Goal: Complete application form

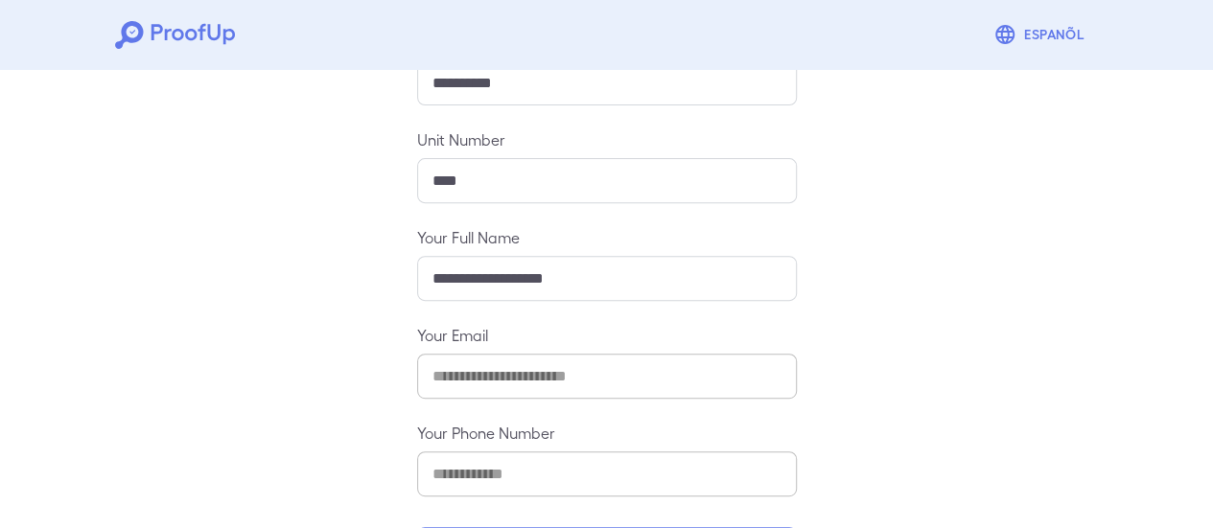
scroll to position [340, 0]
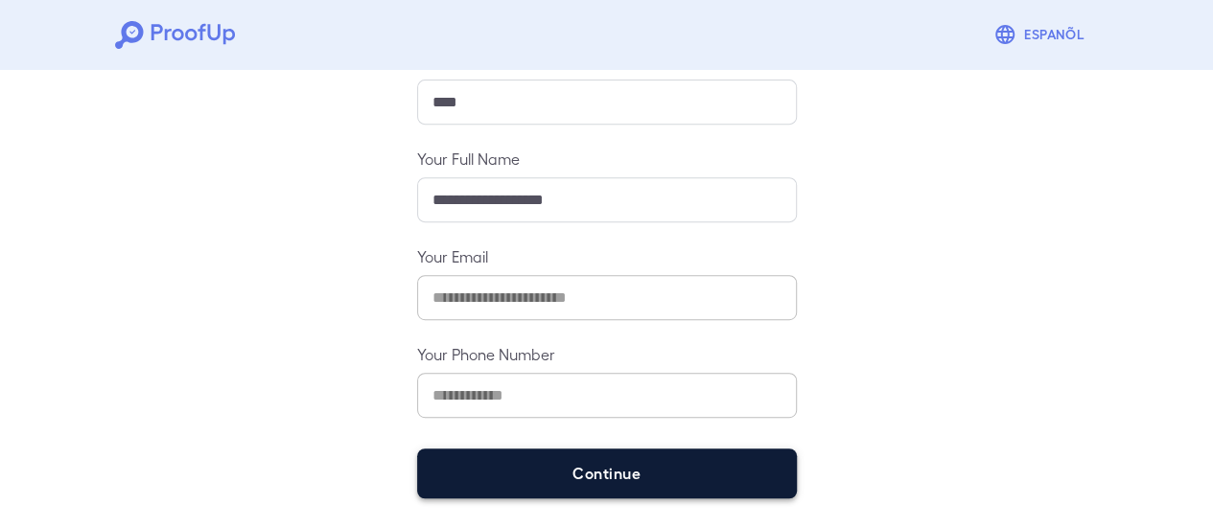
click at [606, 471] on button "Continue" at bounding box center [607, 474] width 380 height 50
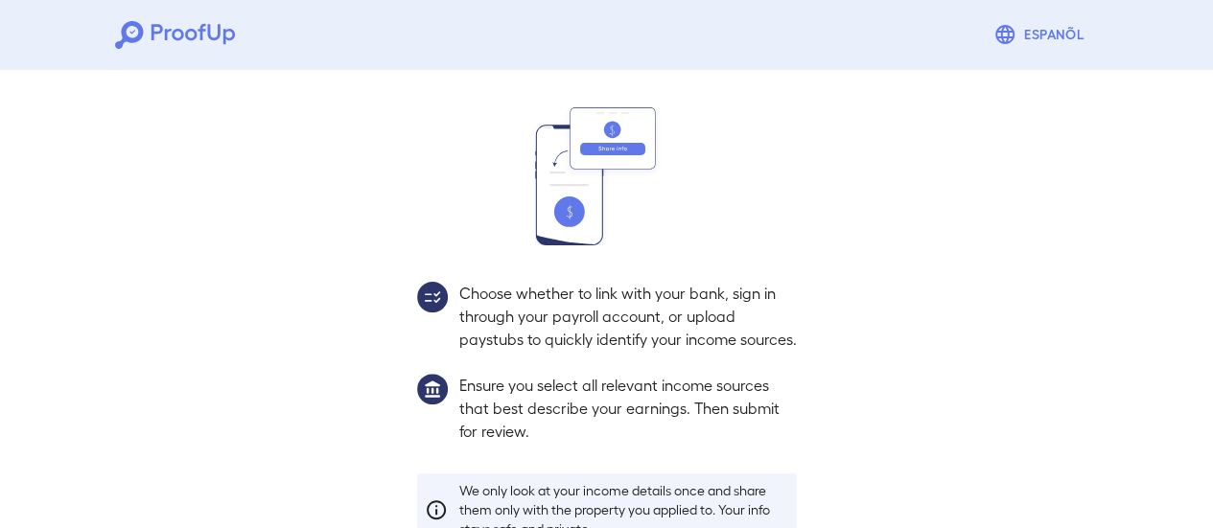
scroll to position [313, 0]
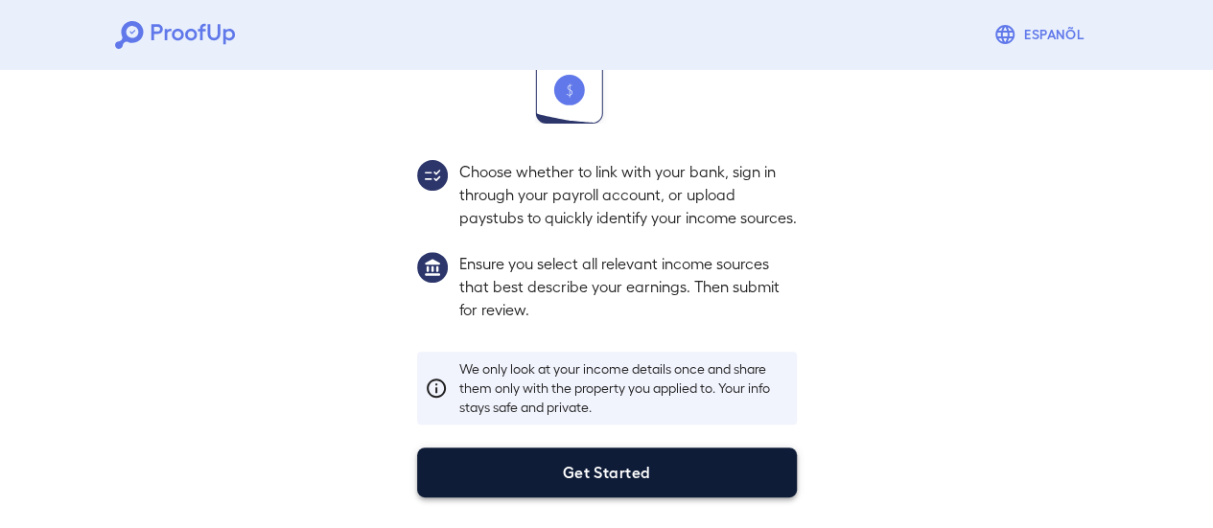
click at [610, 477] on button "Get Started" at bounding box center [607, 473] width 380 height 50
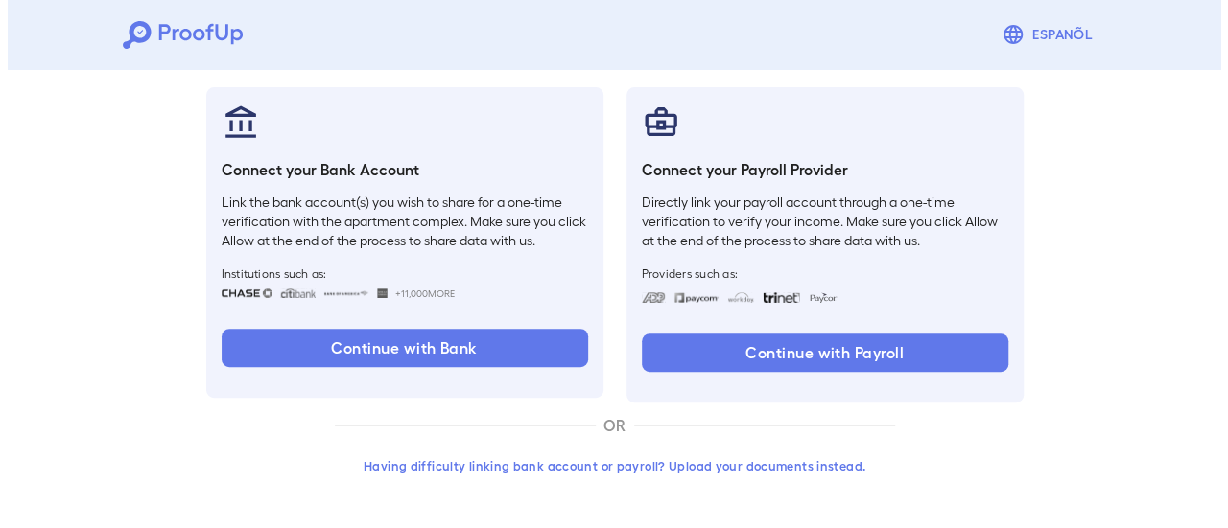
scroll to position [203, 0]
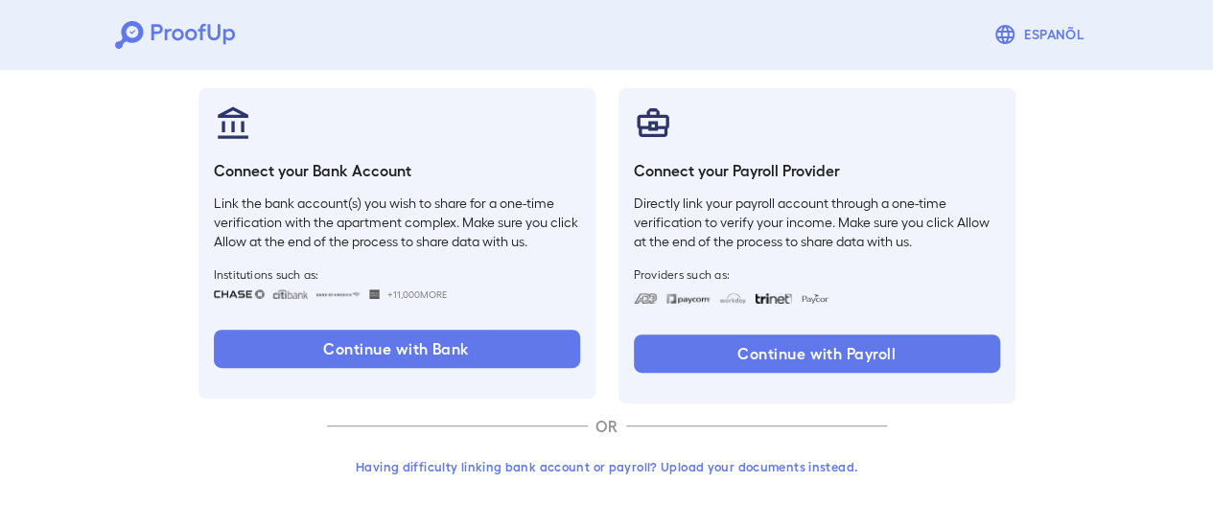
click at [763, 465] on button "Having difficulty linking bank account or payroll? Upload your documents instea…" at bounding box center [607, 467] width 560 height 35
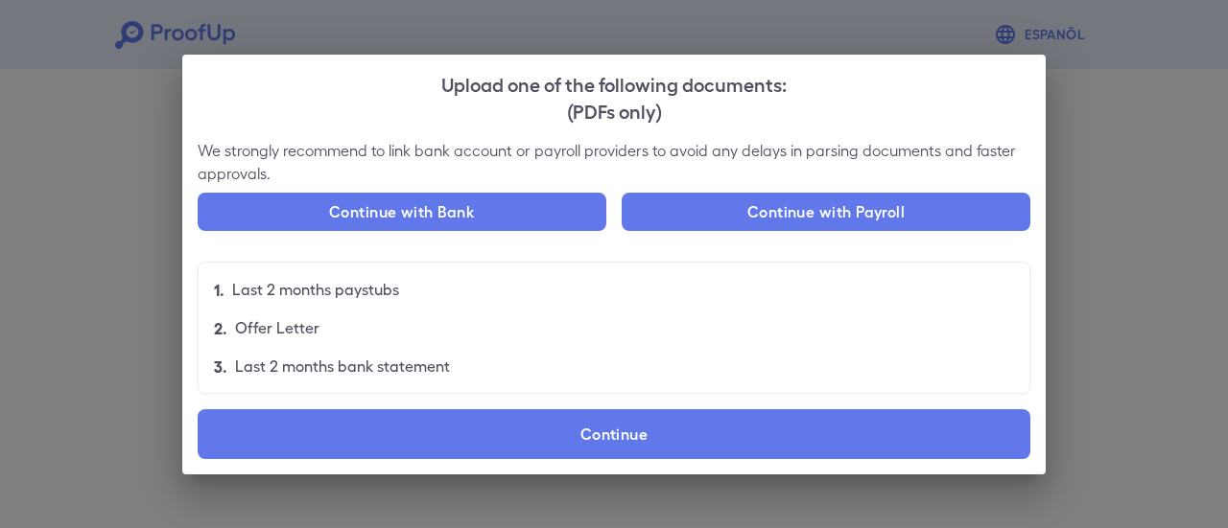
click at [753, 423] on label "Continue" at bounding box center [614, 435] width 832 height 50
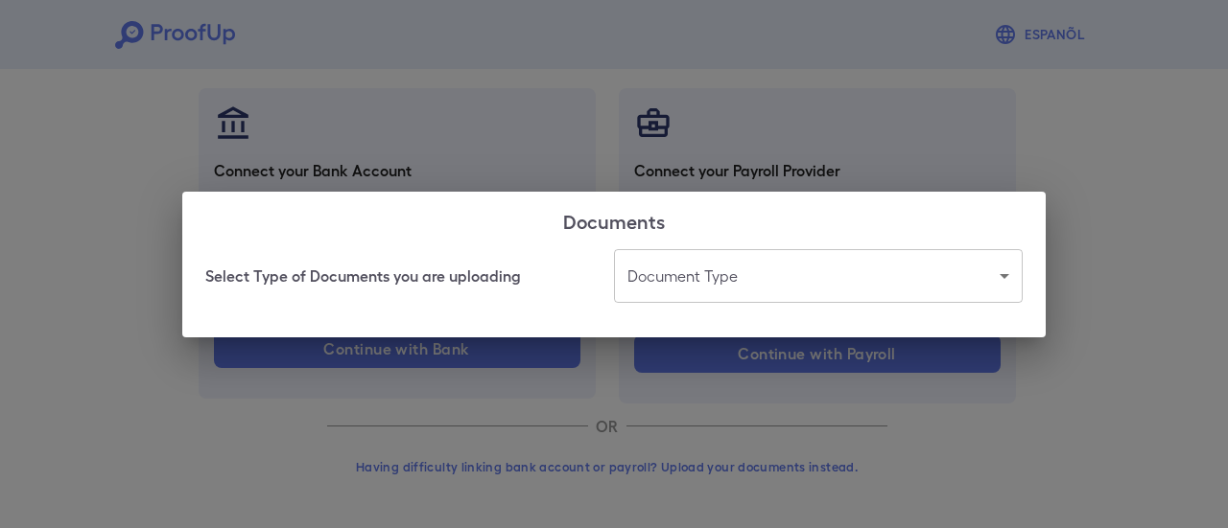
click at [752, 289] on body "Espanõl Go back How Would You Like to Verify Your Income? There are multiple wa…" at bounding box center [614, 163] width 1228 height 733
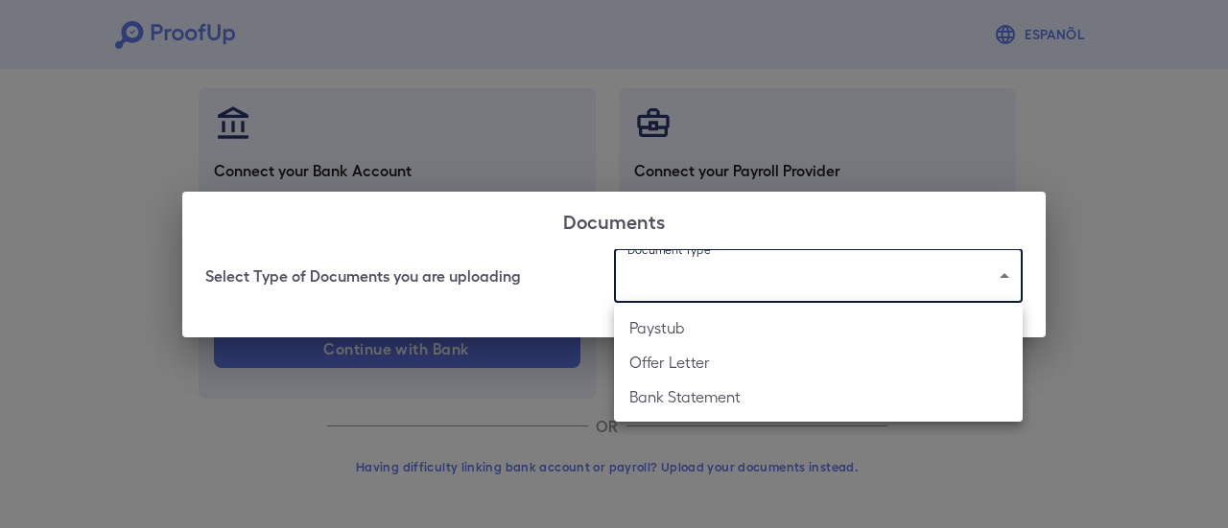
click at [670, 320] on li "Paystub" at bounding box center [818, 328] width 409 height 35
type input "*******"
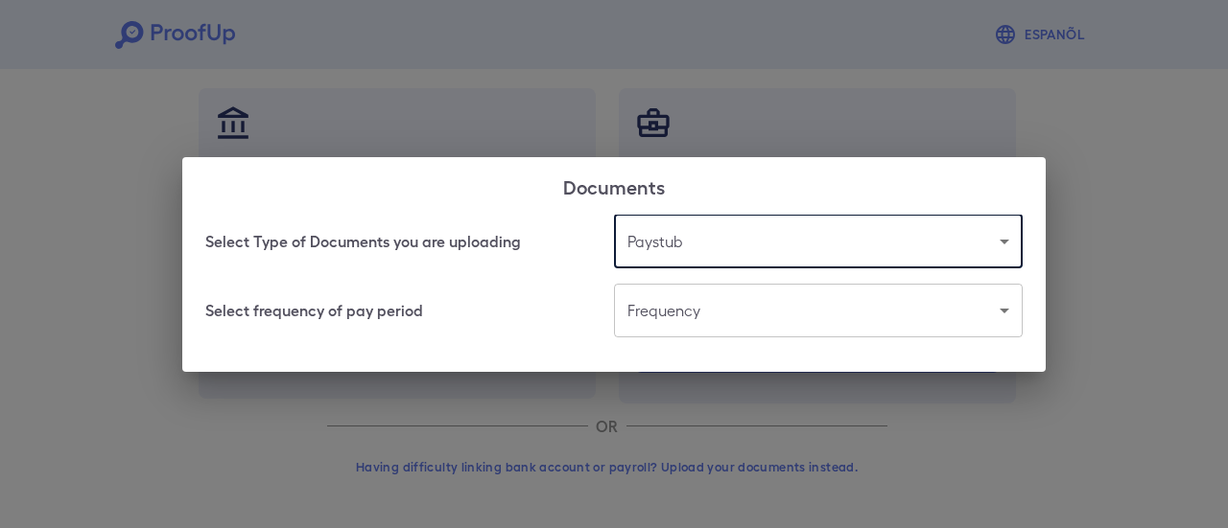
click at [675, 305] on body "Espanõl Go back How Would You Like to Verify Your Income? There are multiple wa…" at bounding box center [614, 163] width 1228 height 733
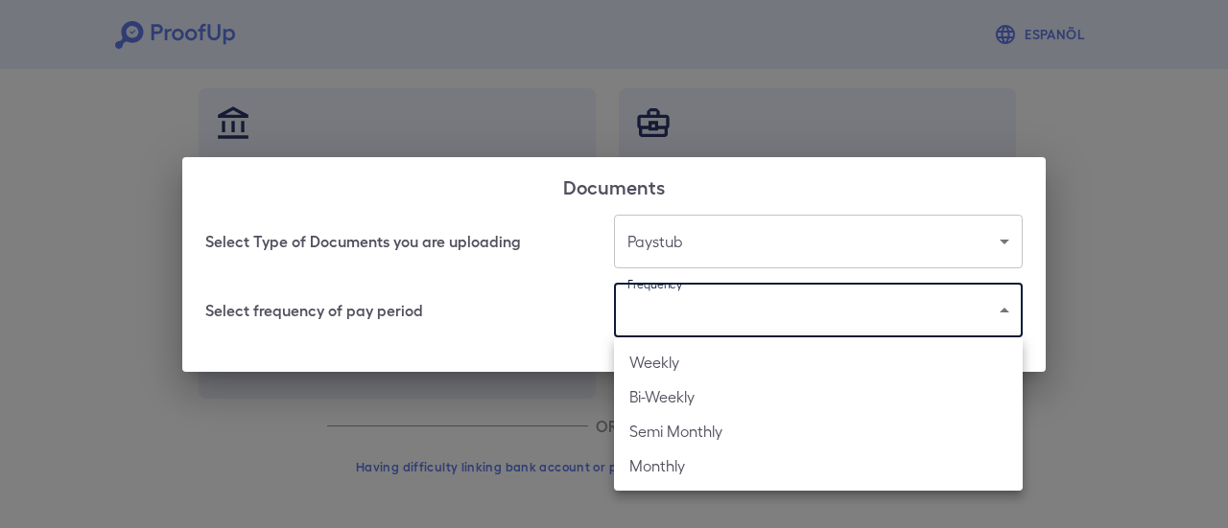
click at [658, 359] on li "Weekly" at bounding box center [818, 362] width 409 height 35
type input "******"
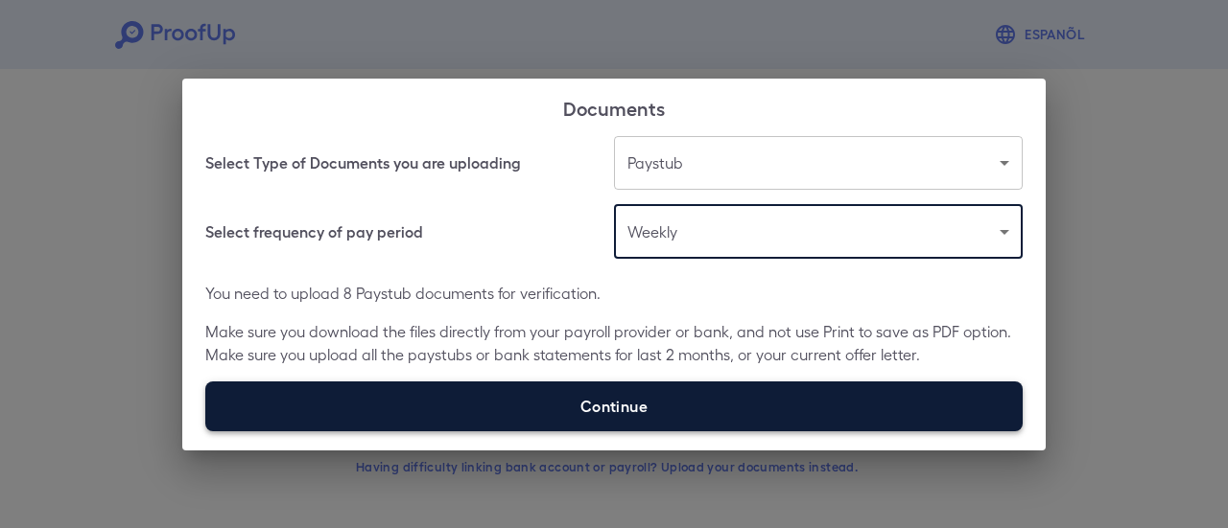
click at [525, 406] on label "Continue" at bounding box center [613, 407] width 817 height 50
click at [206, 431] on input "Continue" at bounding box center [205, 431] width 1 height 1
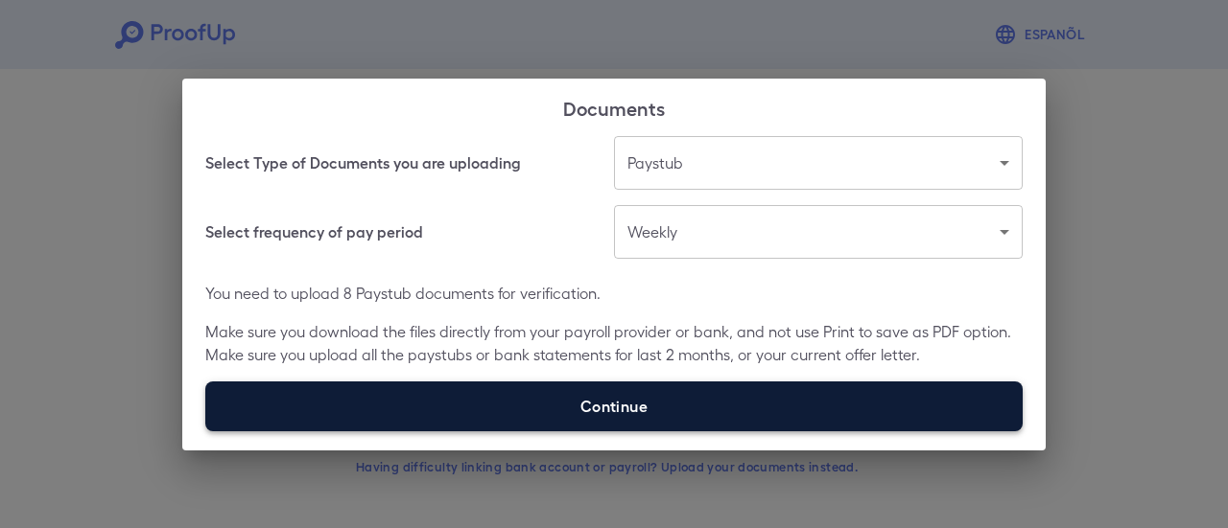
type input "**********"
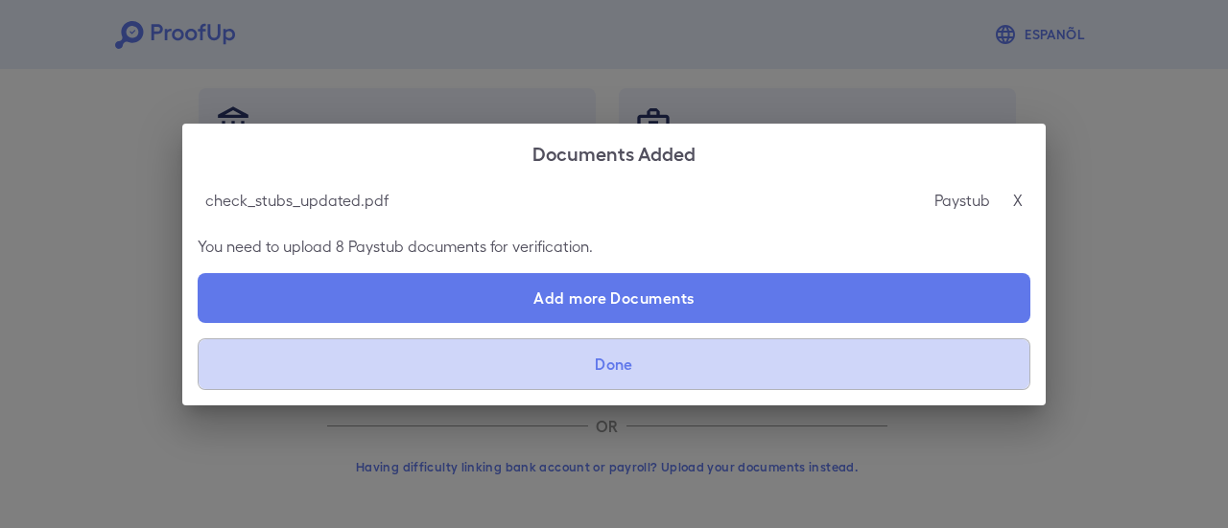
click at [676, 361] on button "Done" at bounding box center [614, 365] width 832 height 52
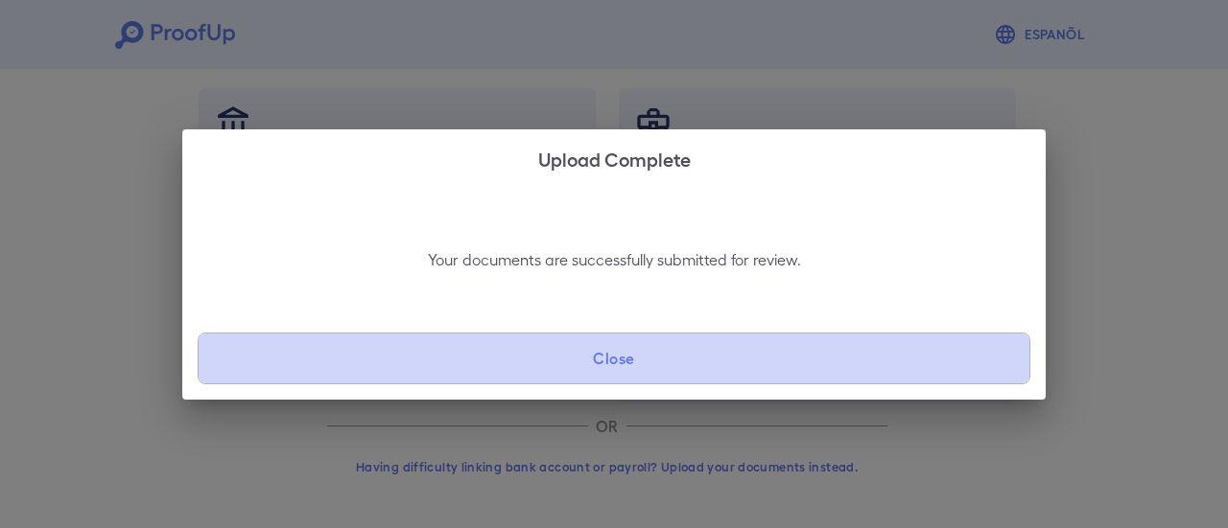
click at [677, 363] on button "Close" at bounding box center [614, 359] width 832 height 52
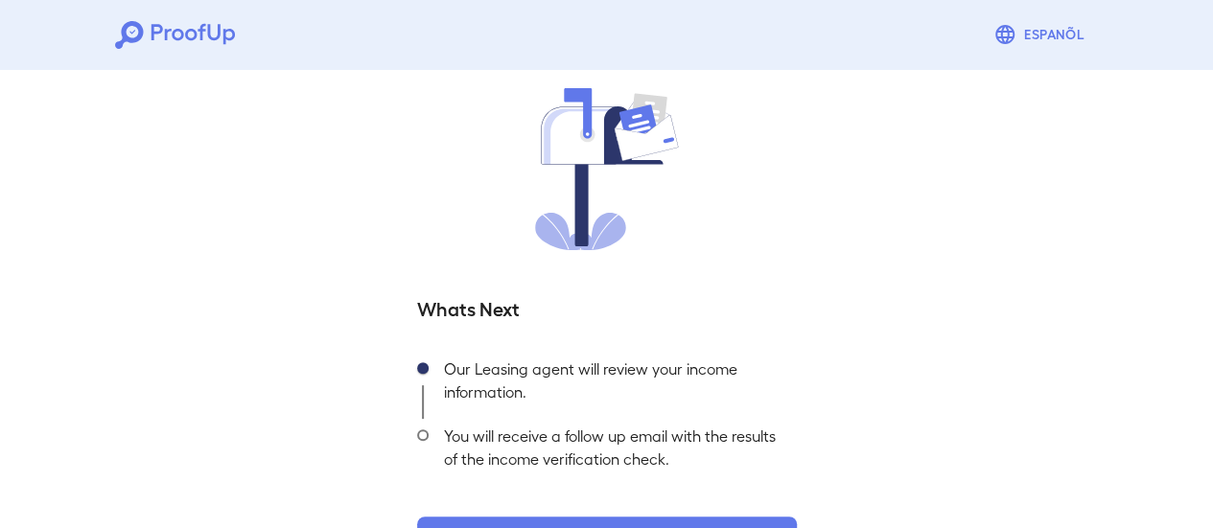
scroll to position [206, 0]
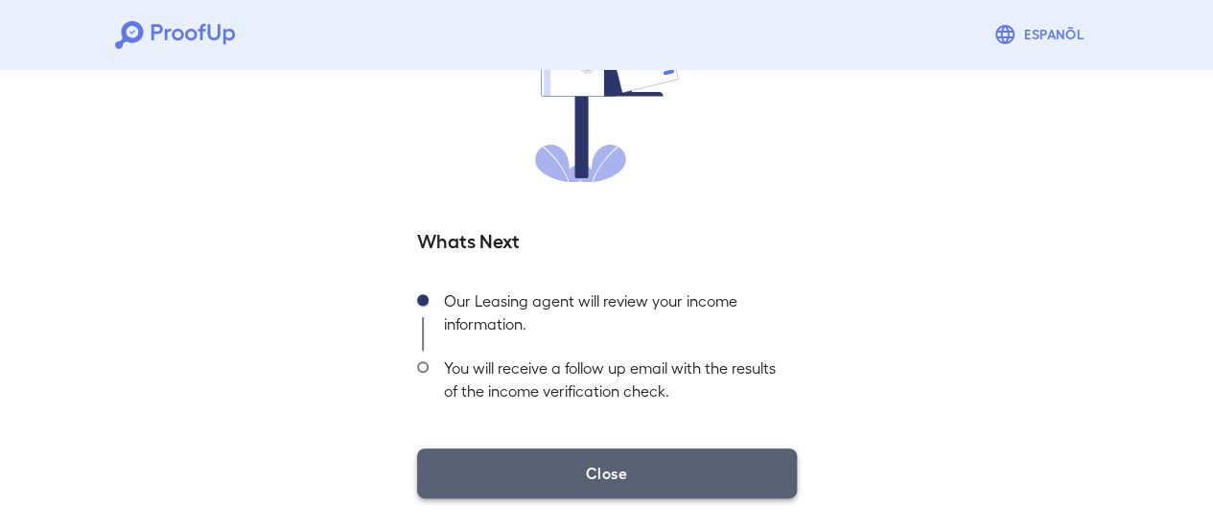
click at [668, 477] on button "Close" at bounding box center [607, 474] width 380 height 50
click at [629, 458] on button "Close" at bounding box center [607, 474] width 380 height 50
